Goal: Information Seeking & Learning: Learn about a topic

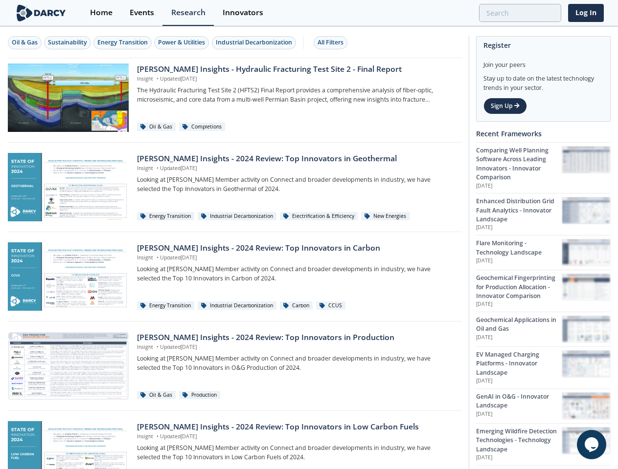
click at [25, 43] on div "Oil & Gas" at bounding box center [25, 42] width 26 height 9
click at [68, 43] on div "Sustainability" at bounding box center [67, 42] width 39 height 9
click at [123, 43] on div "Energy Transition" at bounding box center [122, 42] width 50 height 9
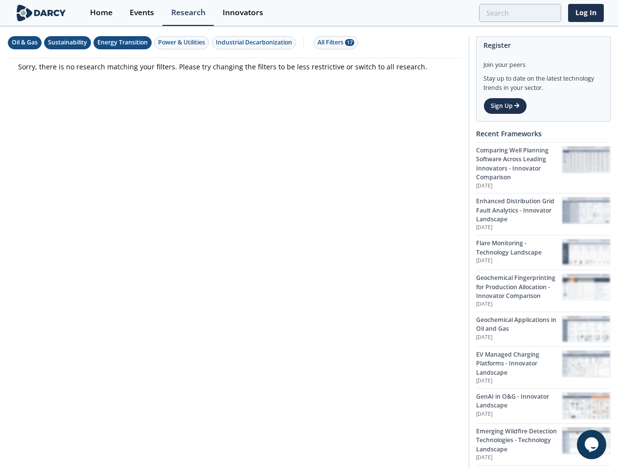
click at [183, 43] on div "Power & Utilities" at bounding box center [181, 42] width 47 height 9
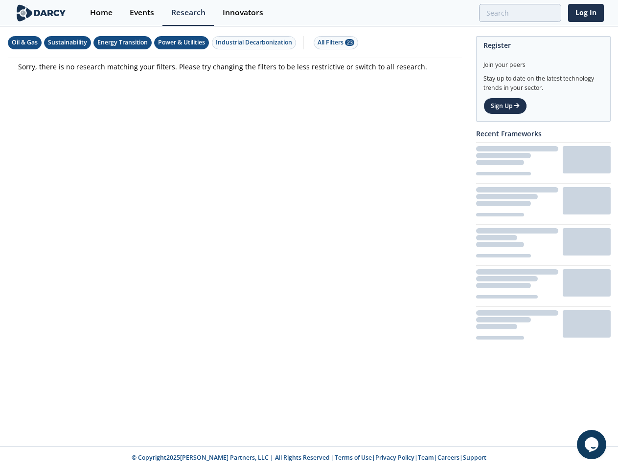
click at [255, 43] on div "Industrial Decarbonization" at bounding box center [254, 42] width 76 height 9
